Goal: Navigation & Orientation: Understand site structure

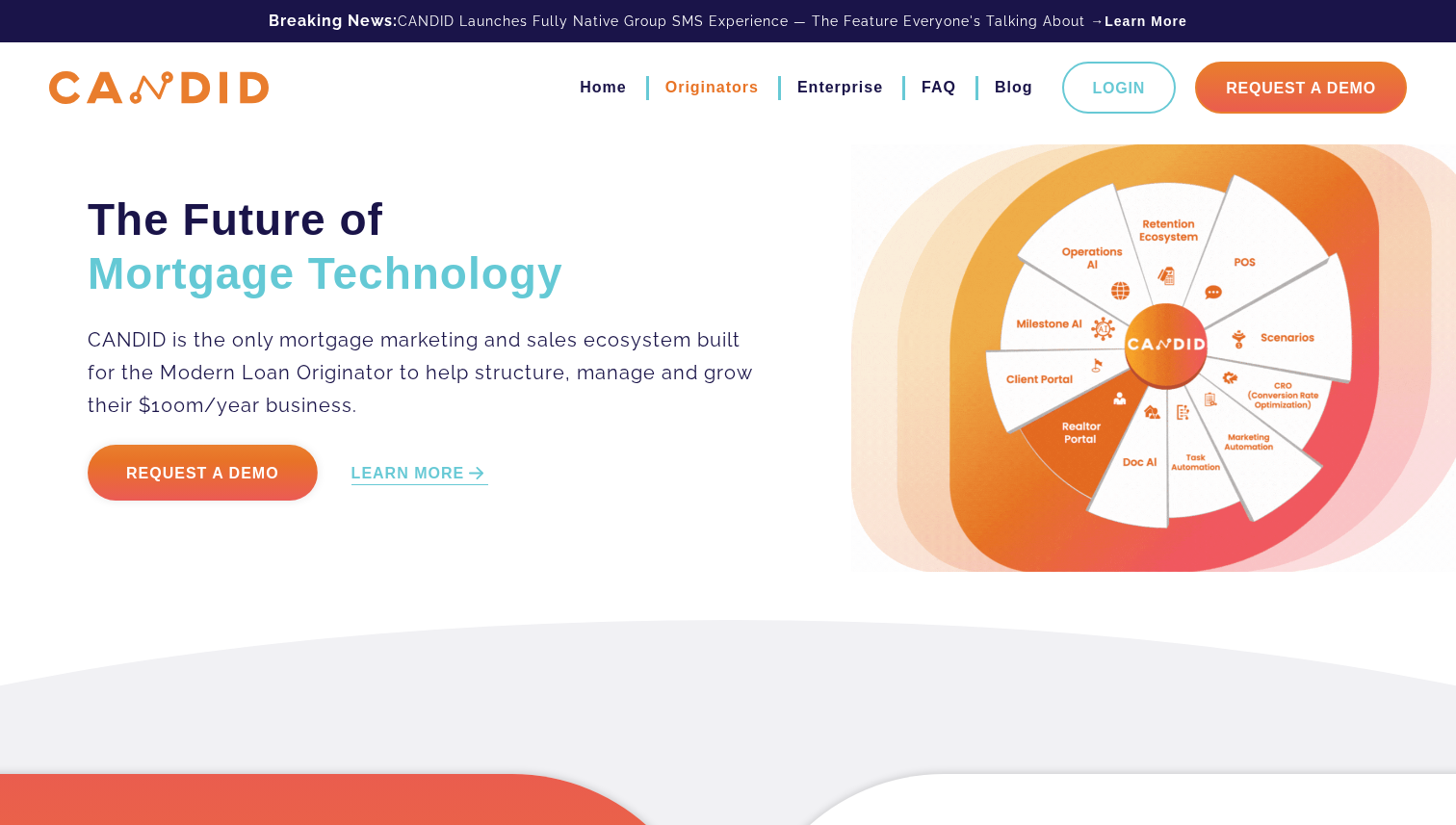
click at [732, 81] on link "Originators" at bounding box center [713, 87] width 94 height 32
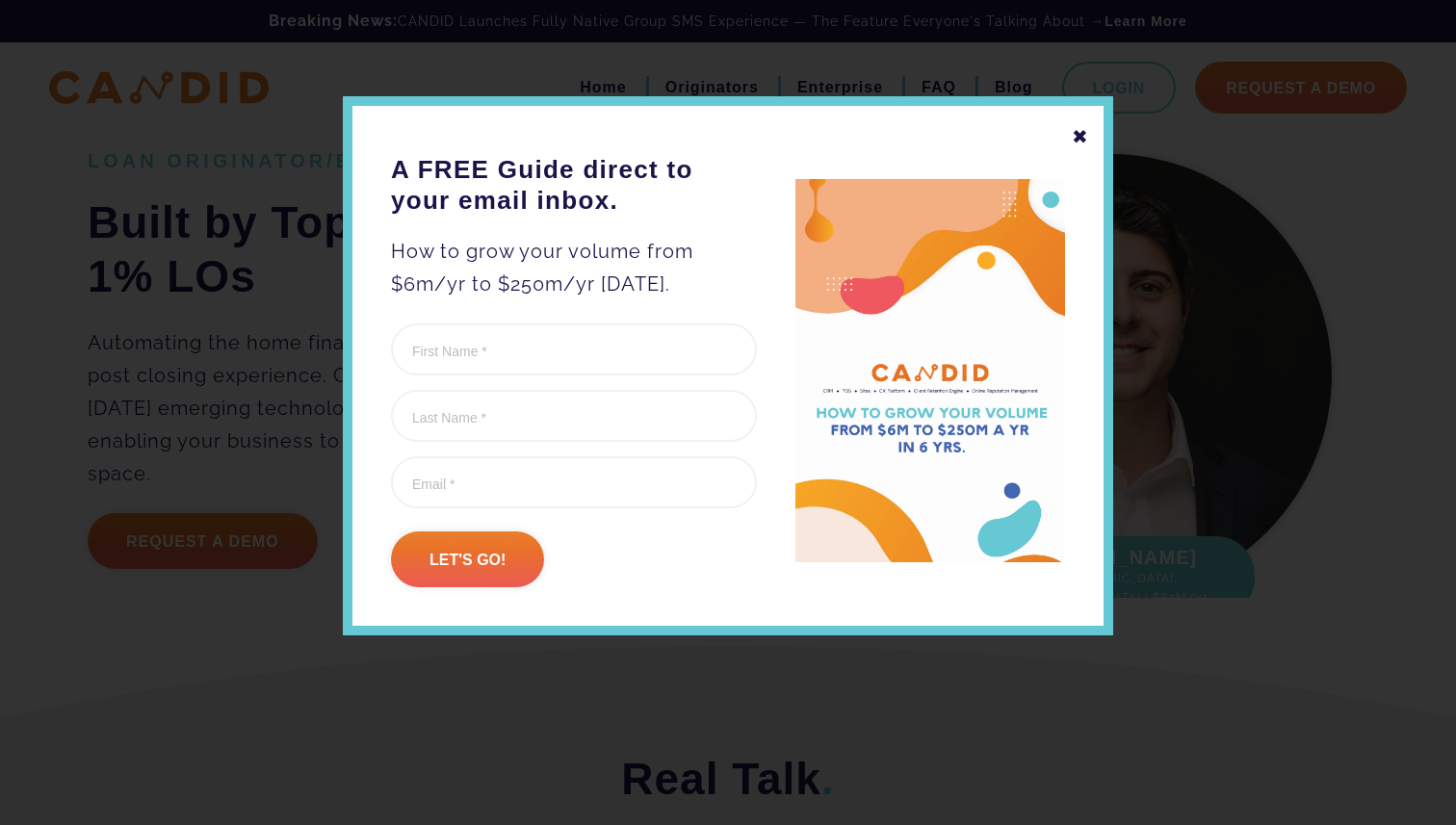
click at [1081, 140] on div "✖" at bounding box center [1081, 136] width 18 height 32
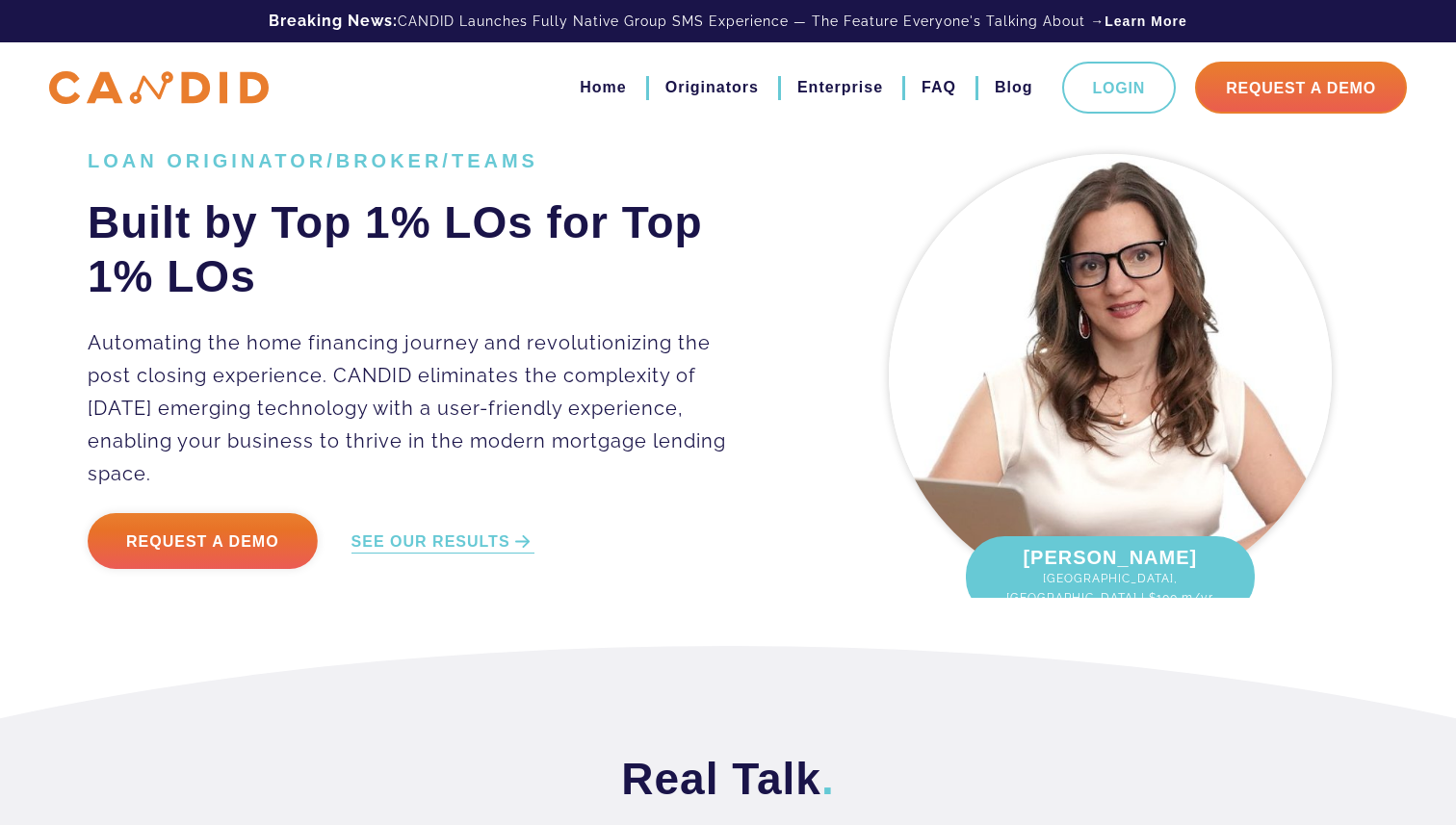
click at [231, 99] on img at bounding box center [158, 88] width 220 height 33
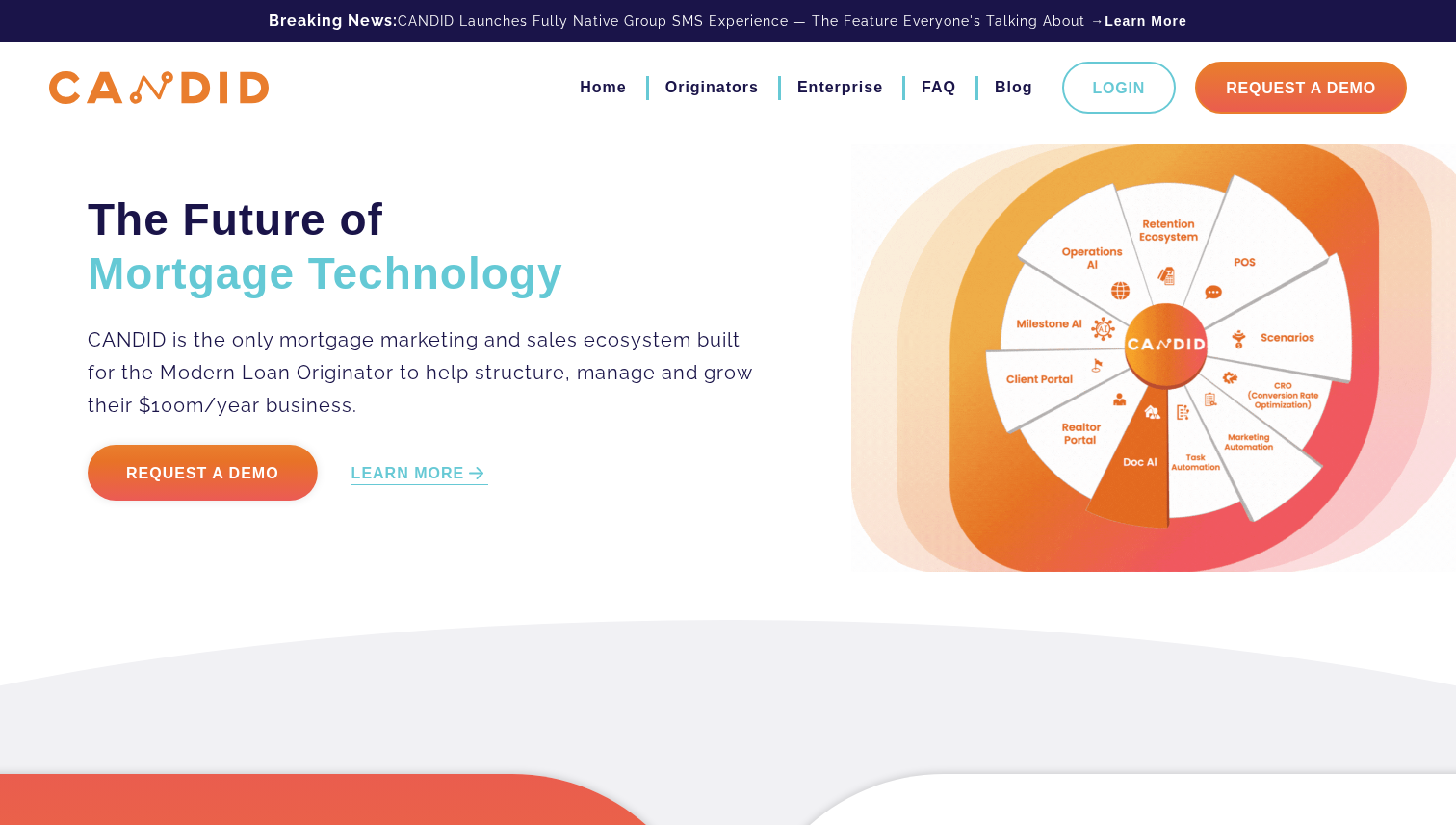
click at [741, 109] on ul "Home Originators Enterprise FAQ Blog Login Request A Demo" at bounding box center [975, 87] width 866 height 52
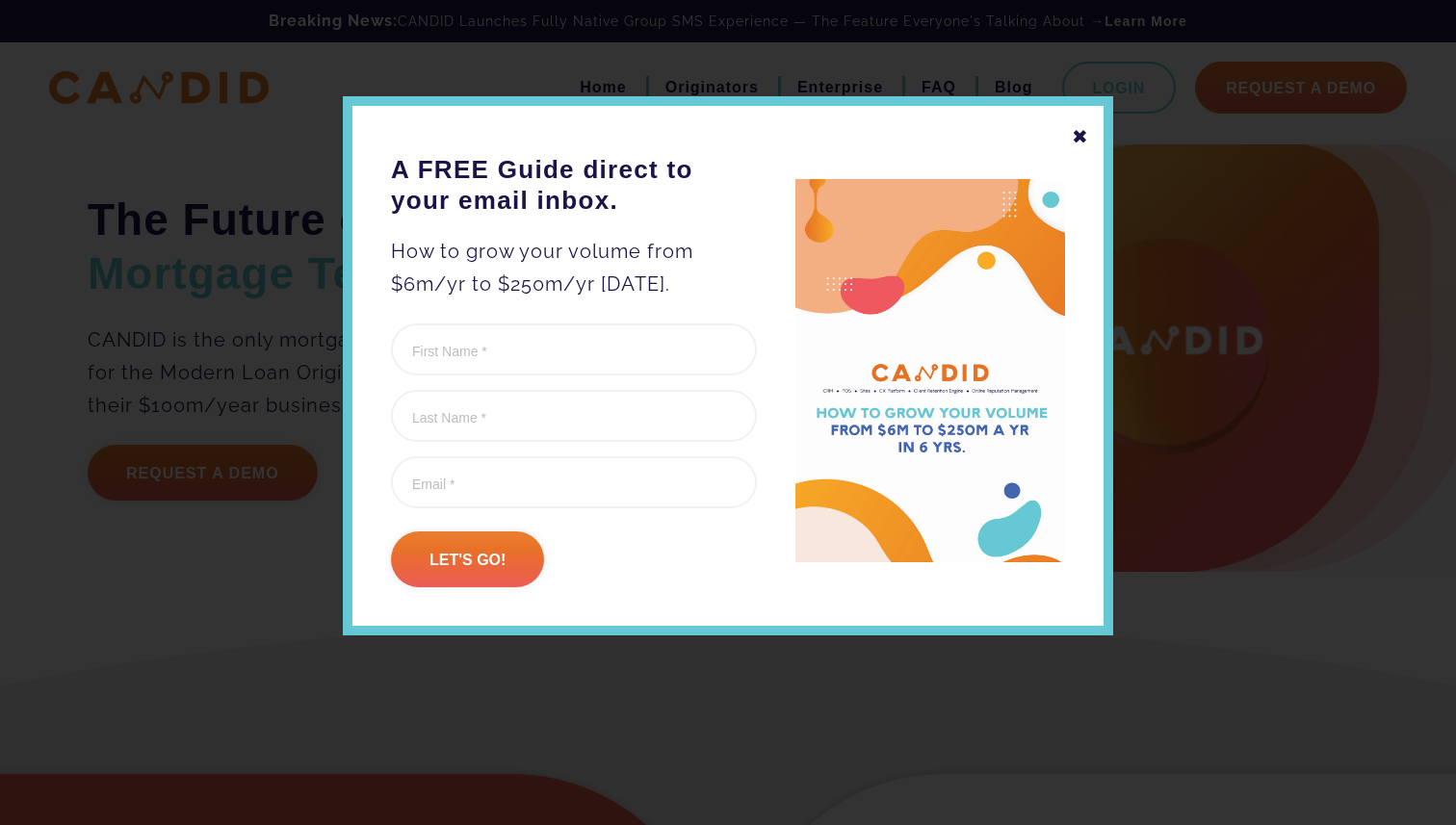
click at [1083, 128] on div "✖" at bounding box center [1081, 136] width 18 height 32
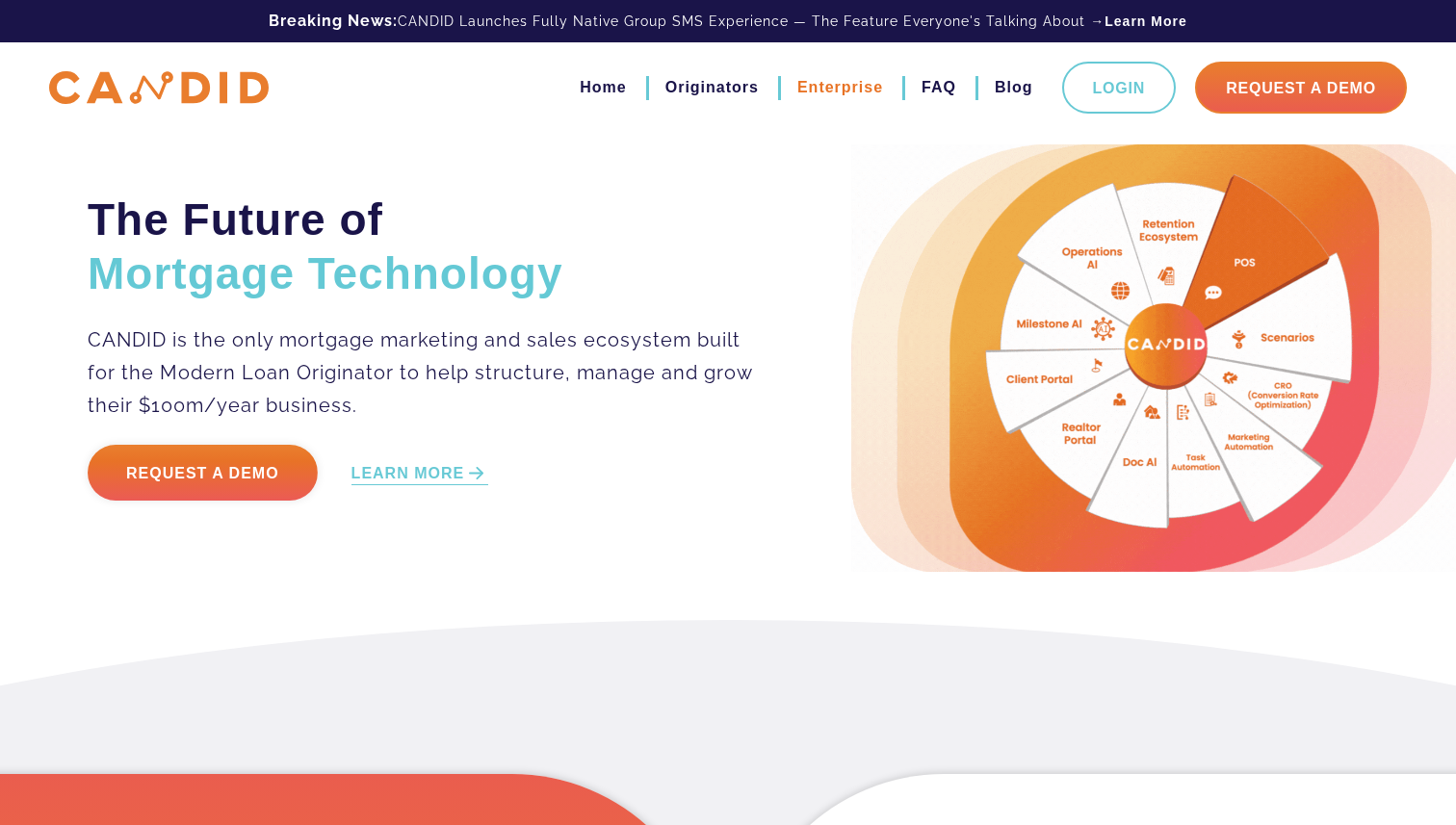
click at [829, 86] on link "Enterprise" at bounding box center [841, 87] width 86 height 32
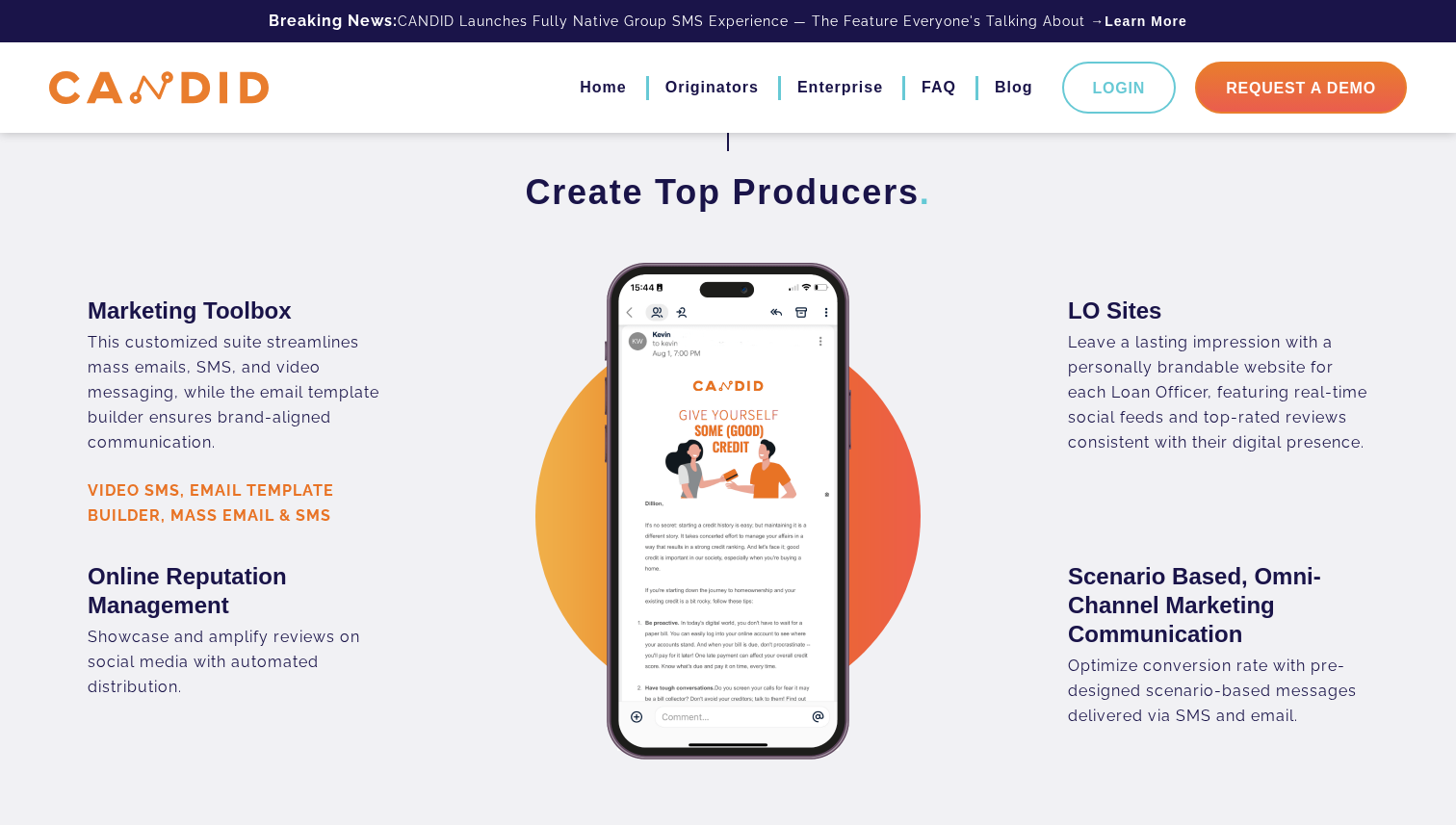
scroll to position [2382, 0]
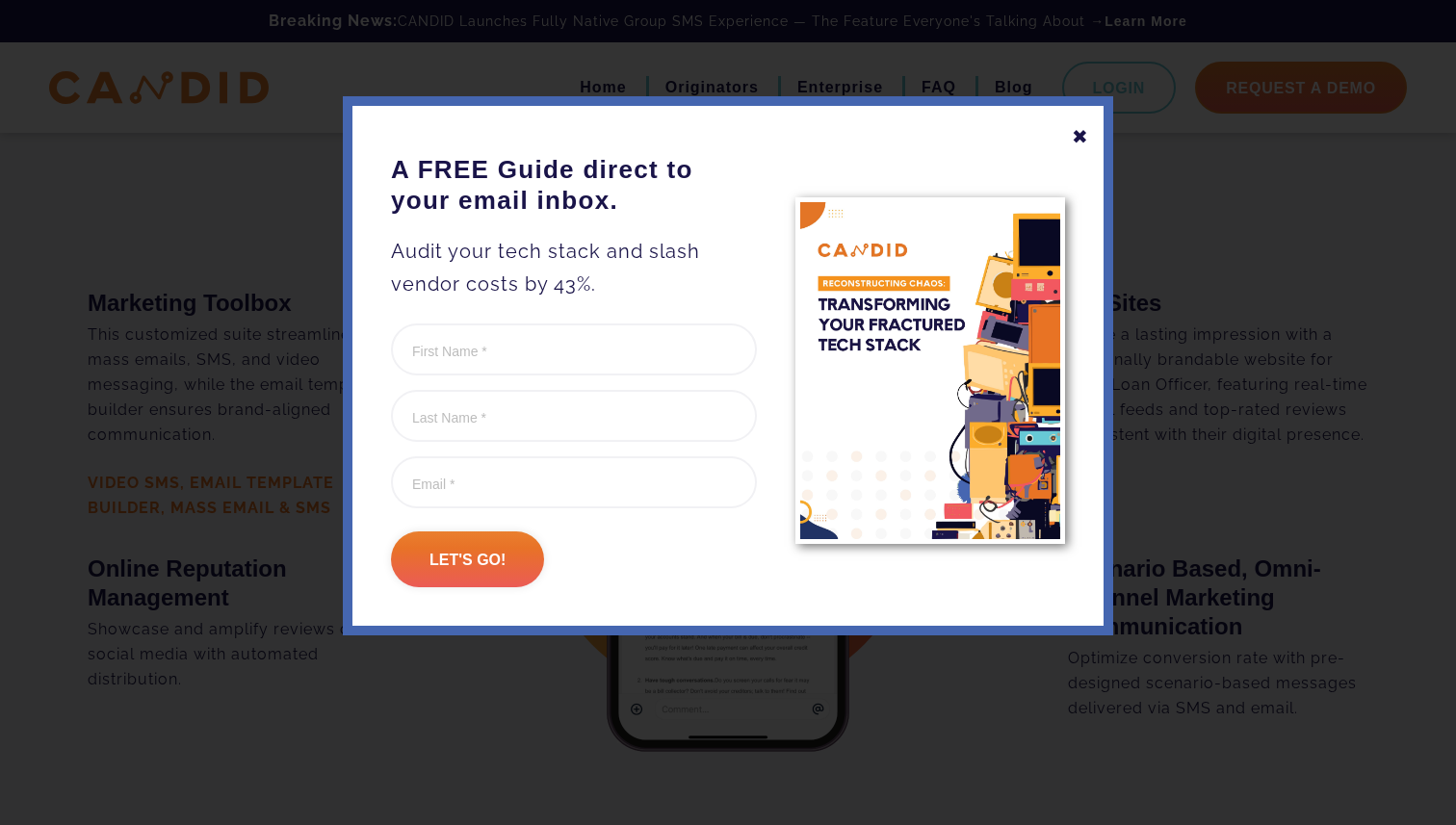
click at [1083, 141] on div "✖" at bounding box center [1081, 136] width 18 height 32
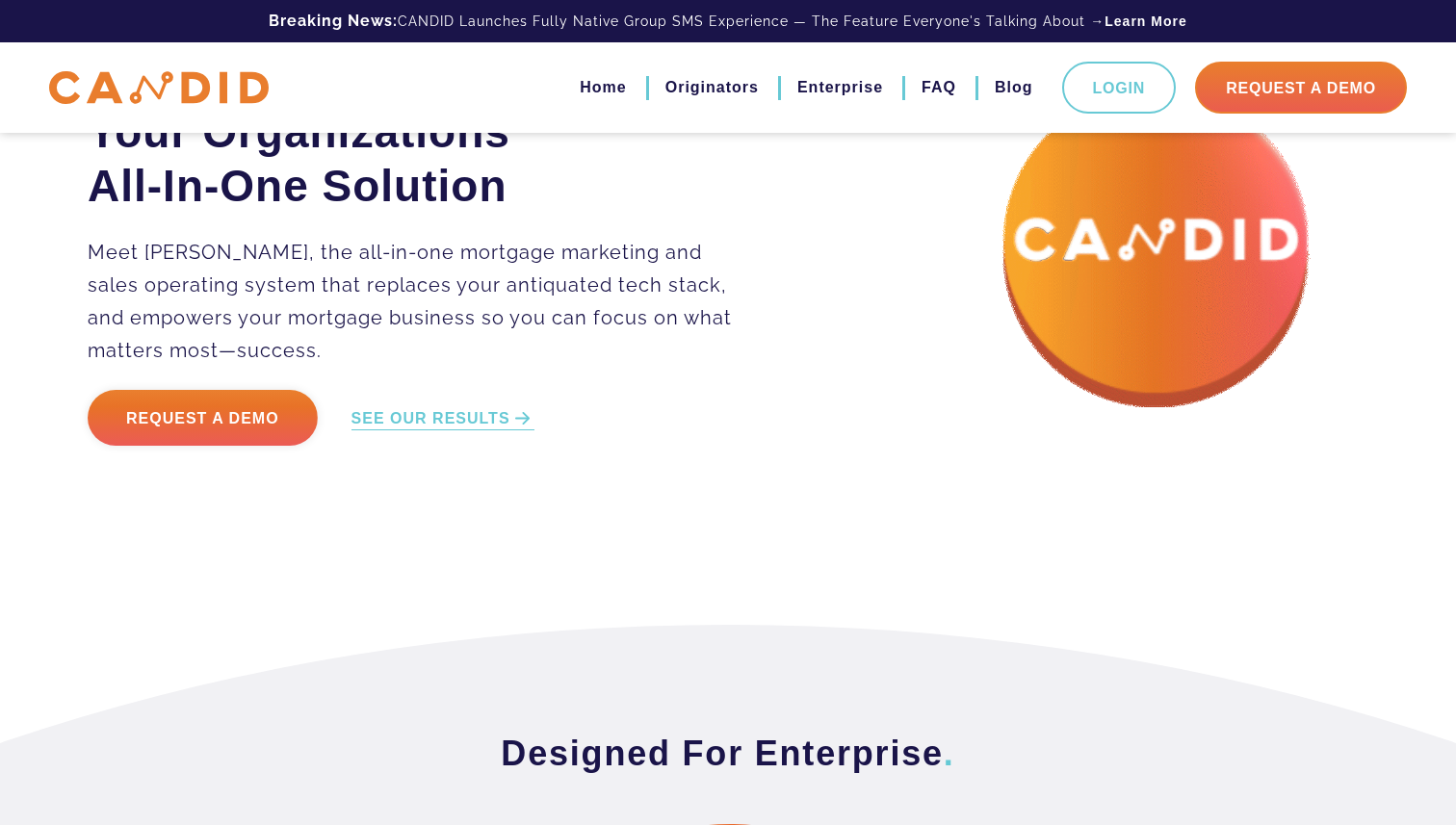
scroll to position [0, 0]
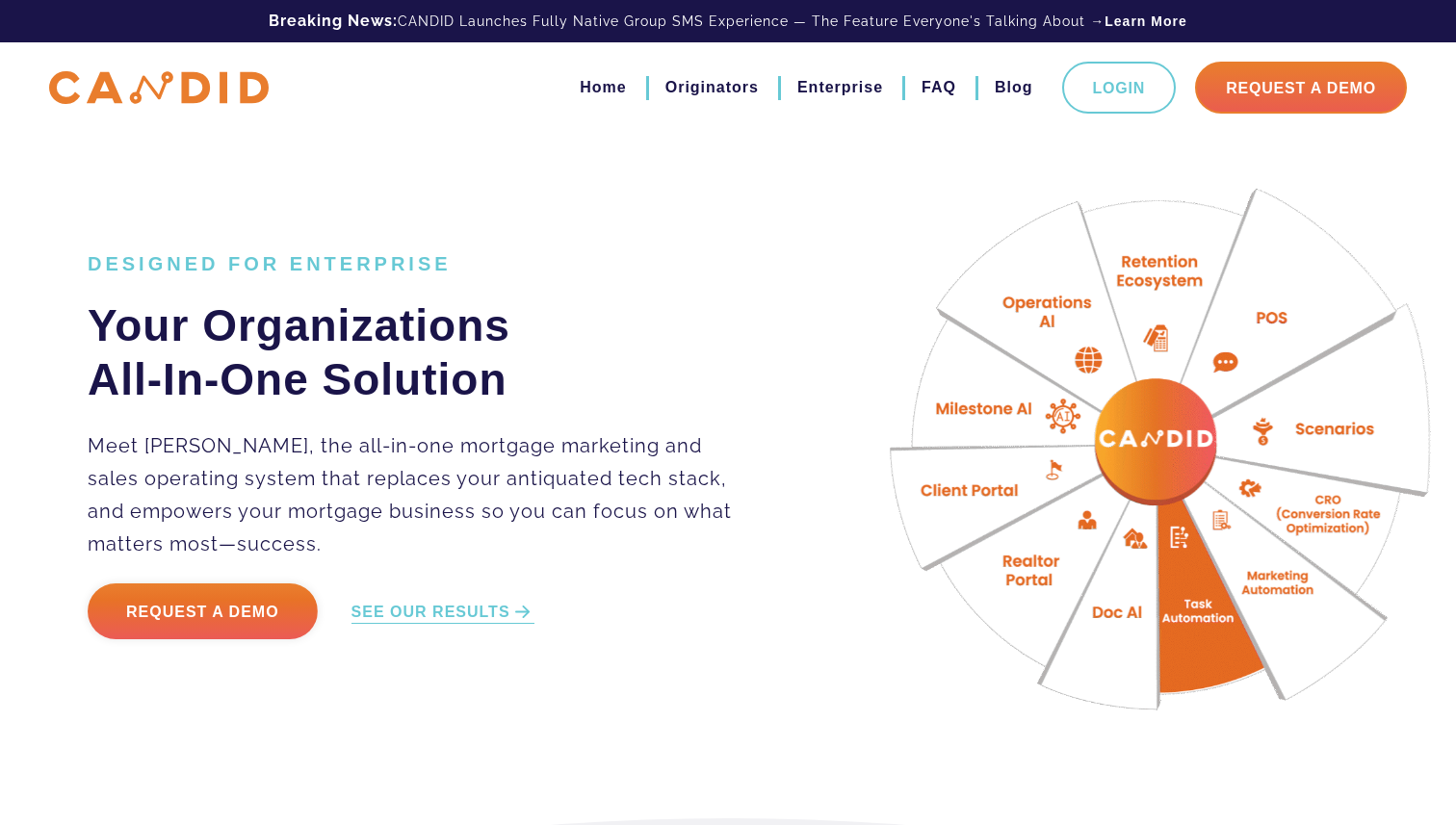
click at [213, 101] on img at bounding box center [158, 88] width 220 height 33
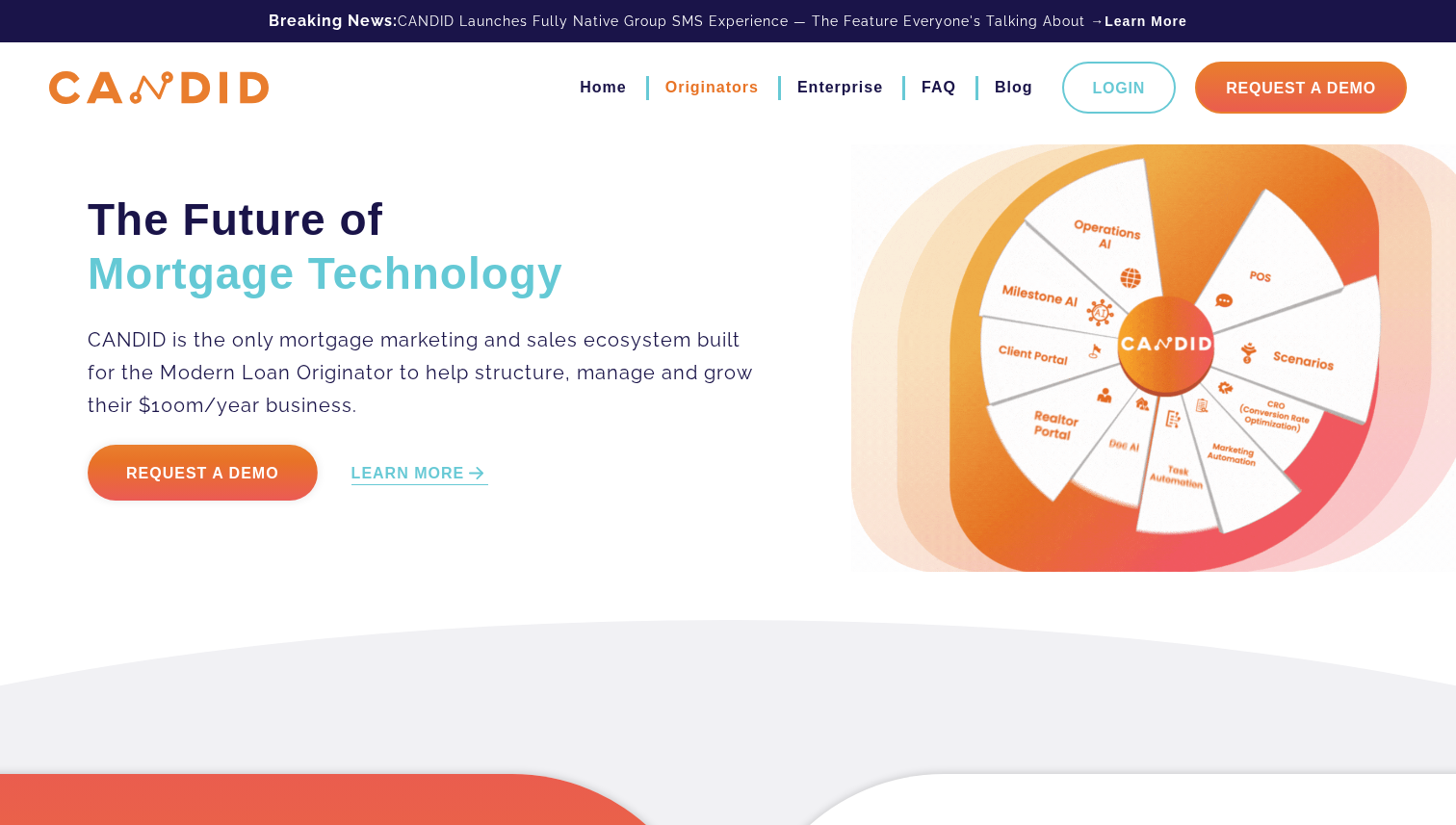
click at [750, 90] on link "Originators" at bounding box center [713, 87] width 94 height 32
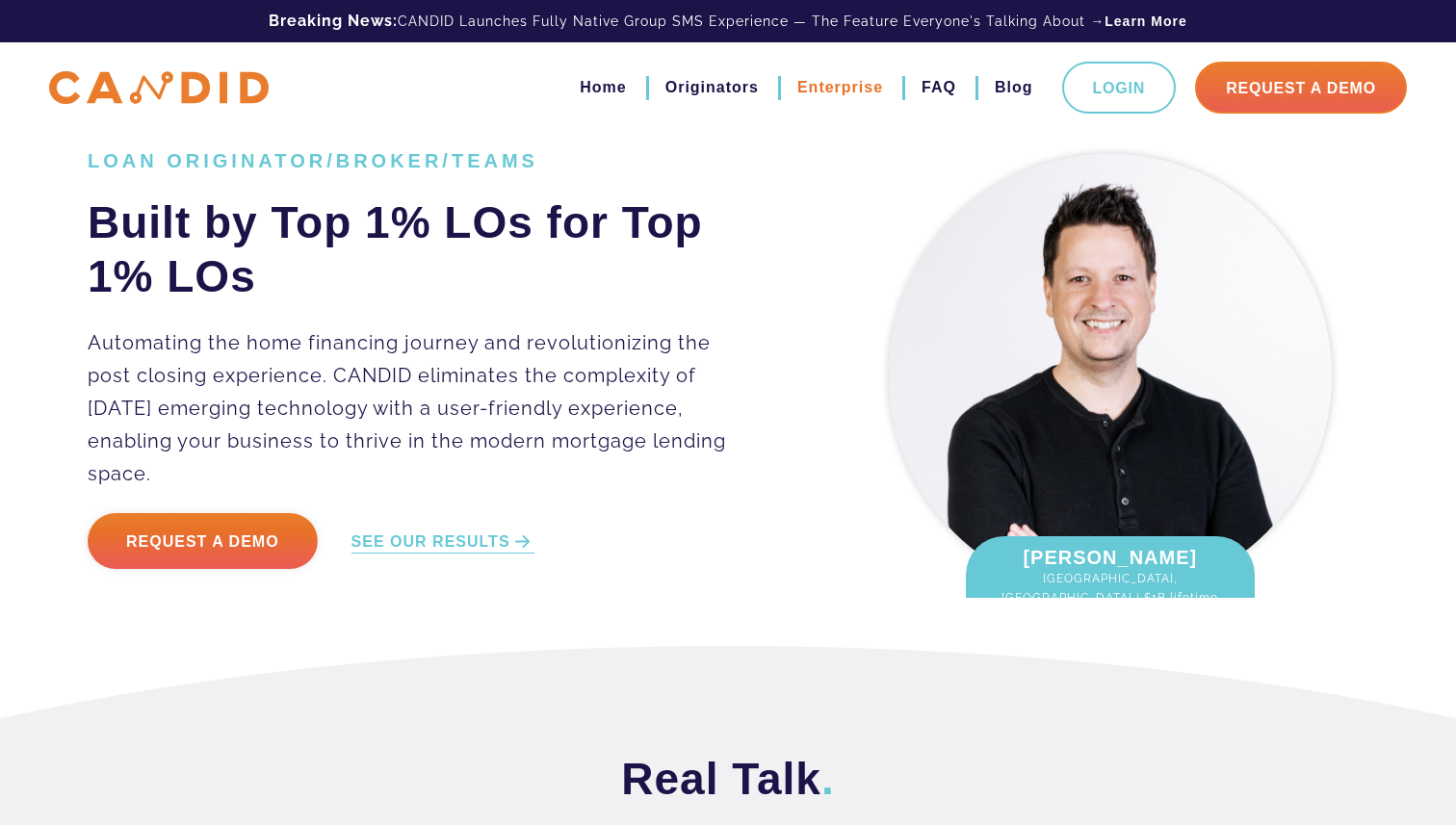
click at [825, 101] on link "Enterprise" at bounding box center [841, 87] width 86 height 32
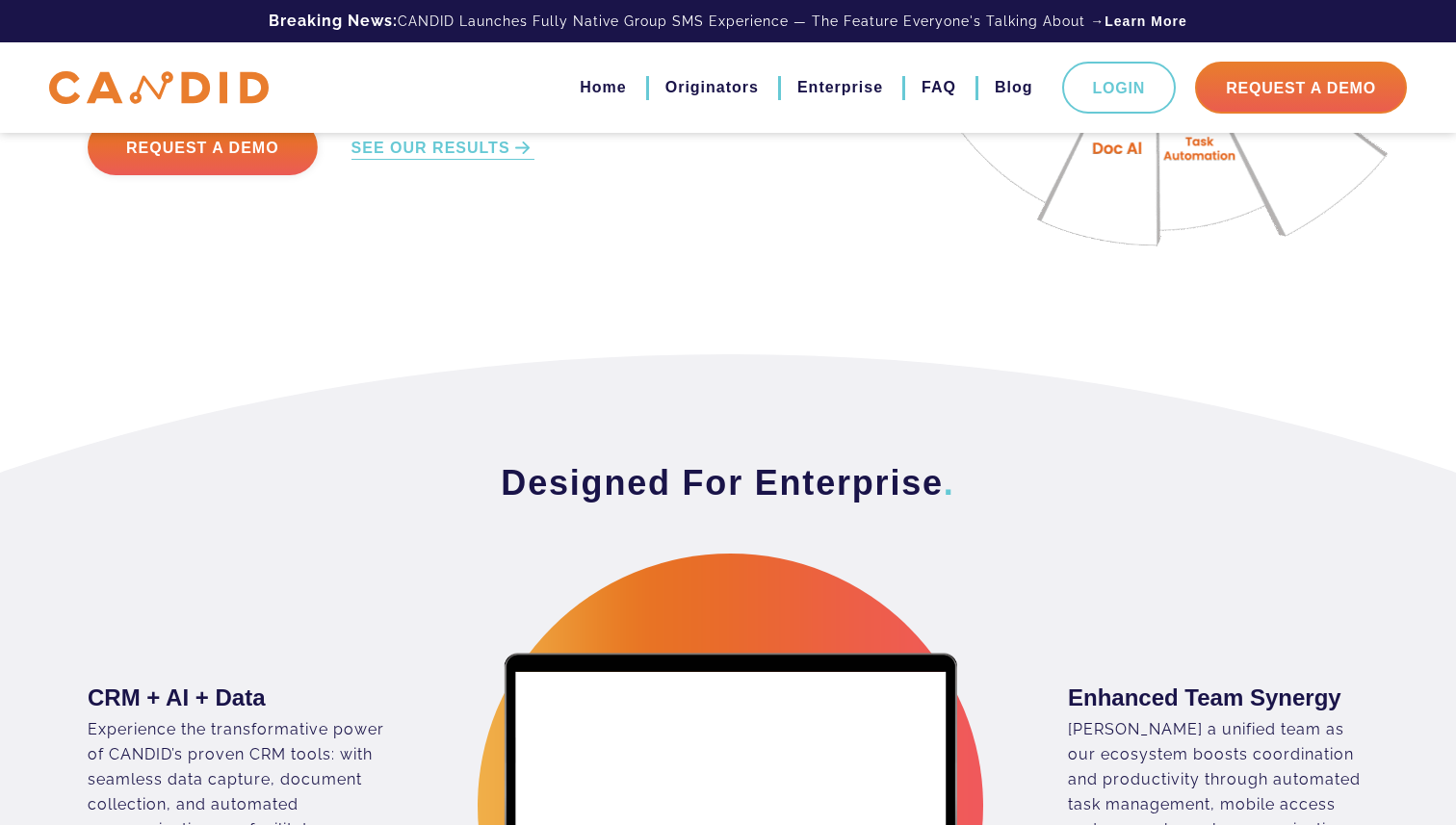
scroll to position [444, 0]
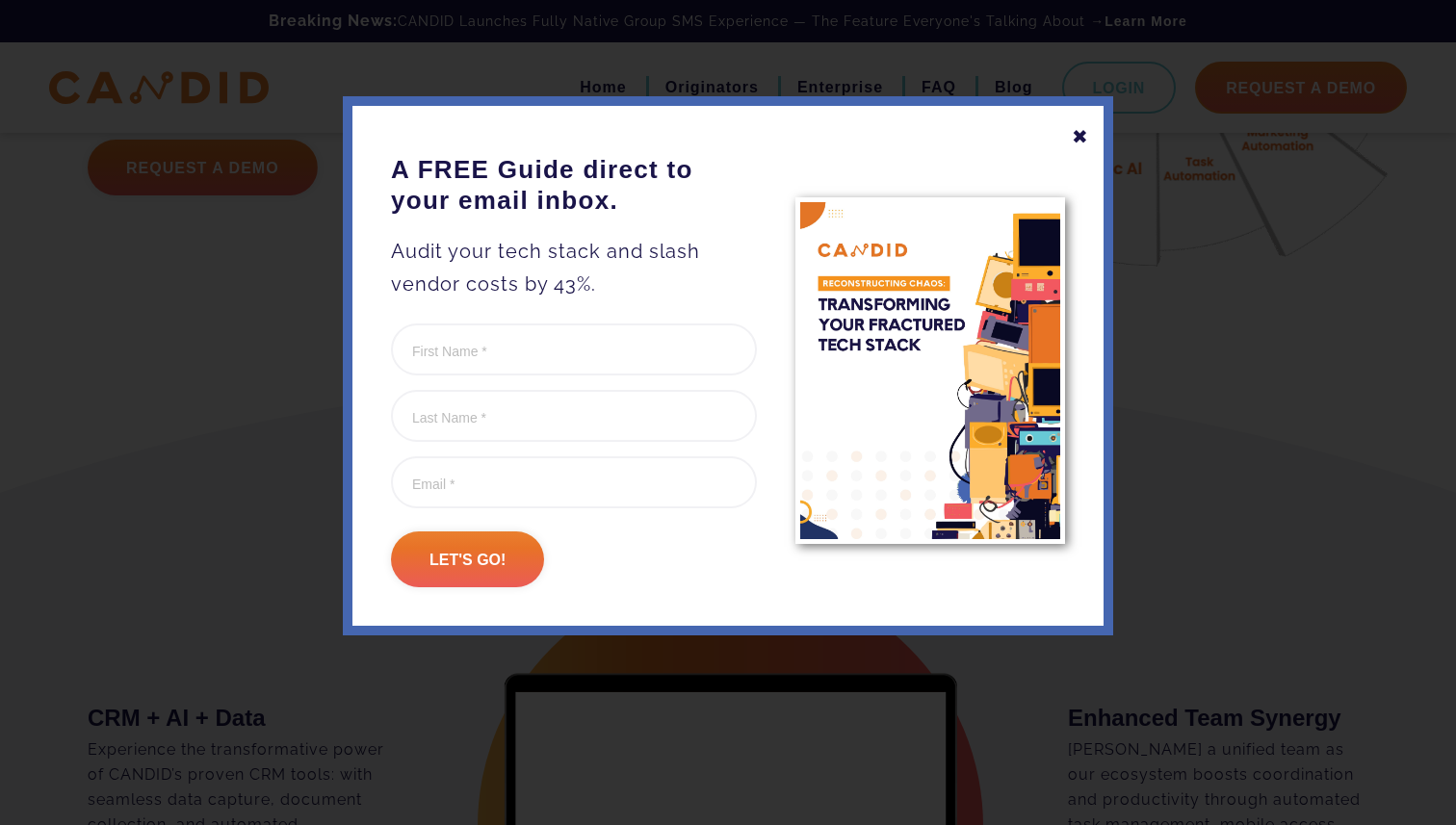
click at [1088, 129] on div "✖" at bounding box center [1081, 136] width 18 height 32
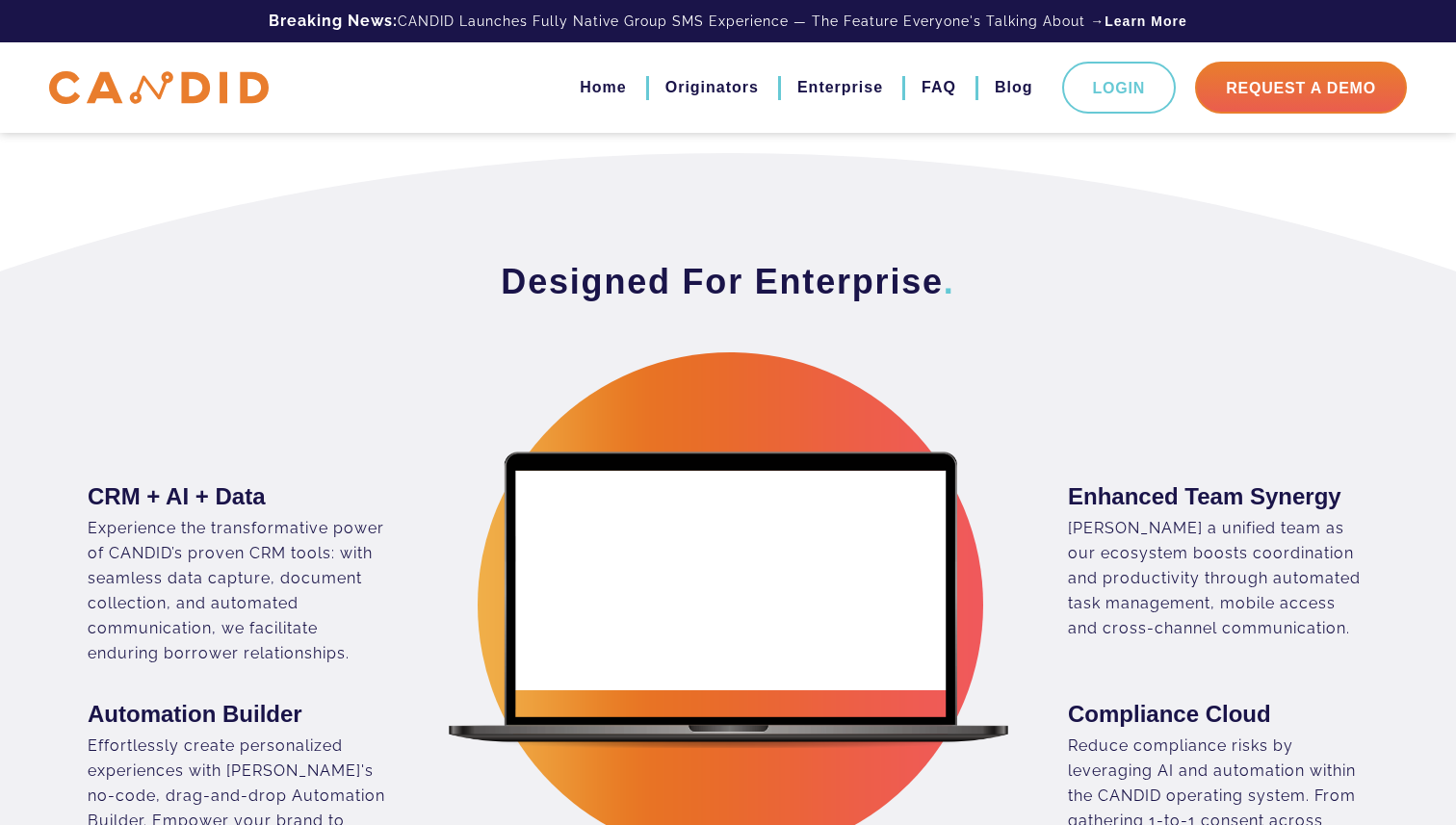
scroll to position [870, 0]
